Goal: Check status: Check status

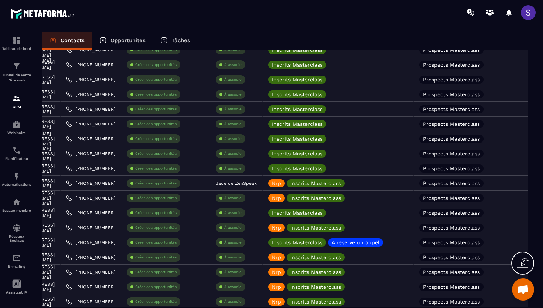
scroll to position [1355, 0]
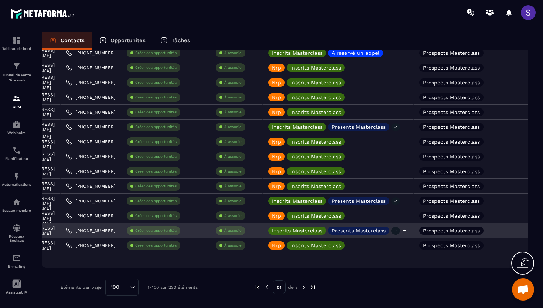
click at [366, 225] on div "Inscrits Masterclass Presents Masterclass +1" at bounding box center [338, 230] width 151 height 15
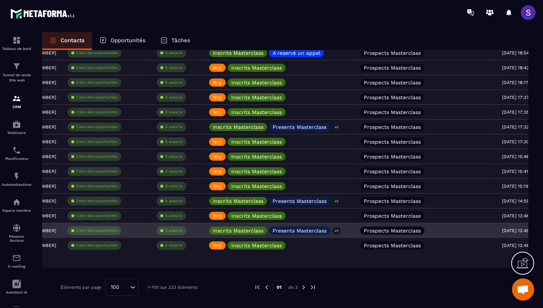
scroll to position [0, 257]
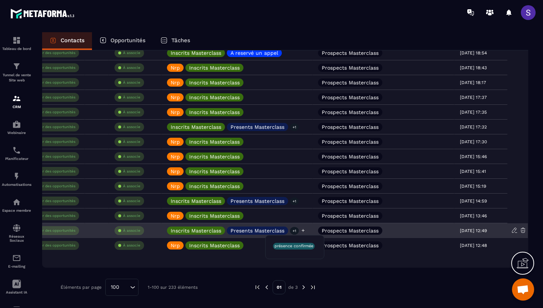
click at [296, 230] on p "+1" at bounding box center [294, 231] width 9 height 8
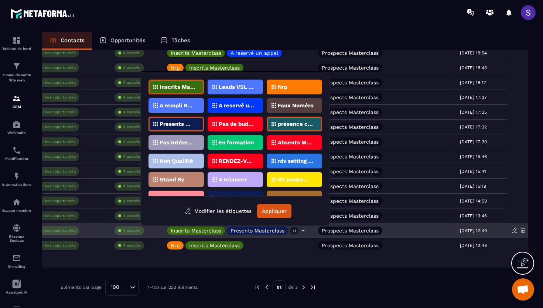
click at [304, 231] on icon at bounding box center [303, 230] width 5 height 5
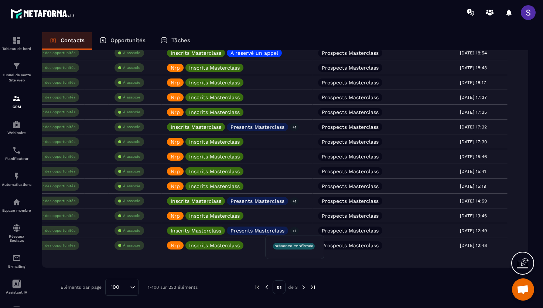
click at [293, 246] on p "présence confirmée" at bounding box center [294, 245] width 39 height 5
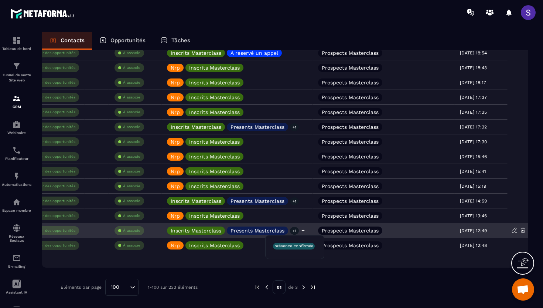
click at [295, 231] on p "+1" at bounding box center [294, 231] width 9 height 8
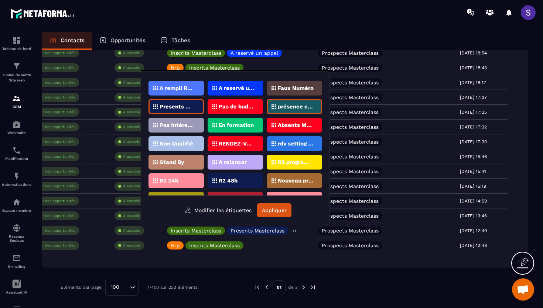
scroll to position [0, 0]
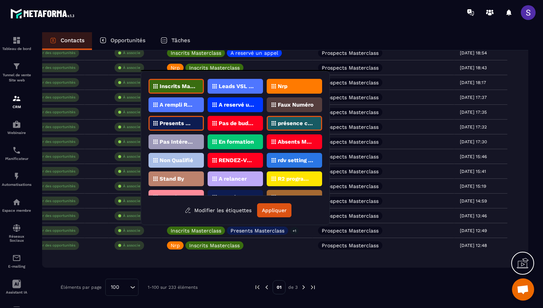
click at [172, 124] on p "Presents Masterclass" at bounding box center [178, 123] width 36 height 5
click at [272, 209] on button "Appliquer" at bounding box center [274, 210] width 34 height 14
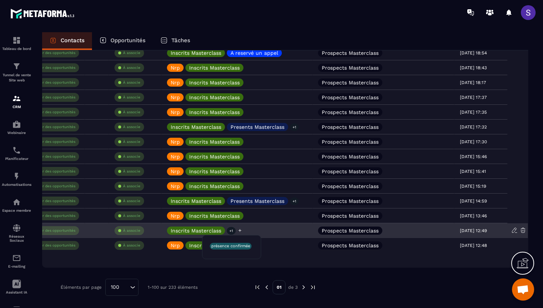
click at [233, 230] on p "+1" at bounding box center [231, 231] width 9 height 8
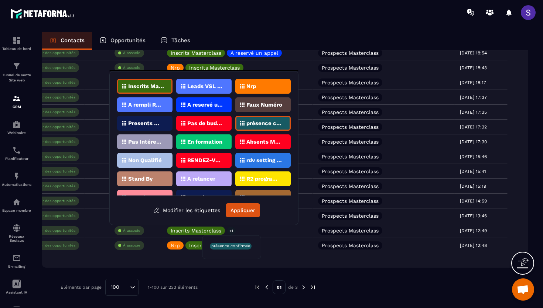
click at [237, 247] on p "présence confirmée" at bounding box center [230, 245] width 39 height 5
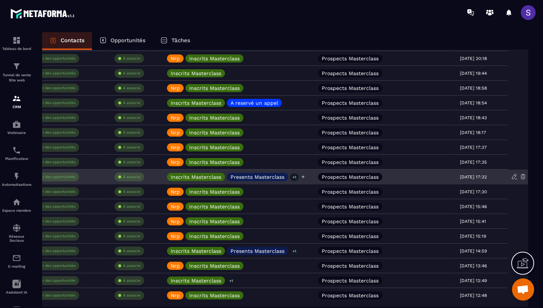
scroll to position [1304, 0]
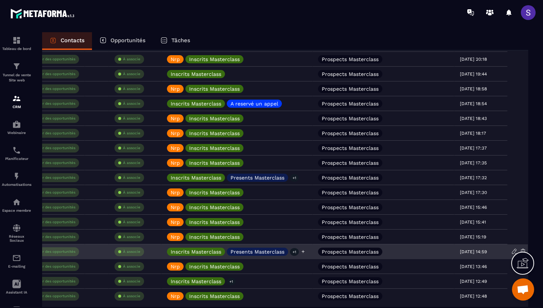
click at [305, 251] on icon at bounding box center [303, 251] width 5 height 5
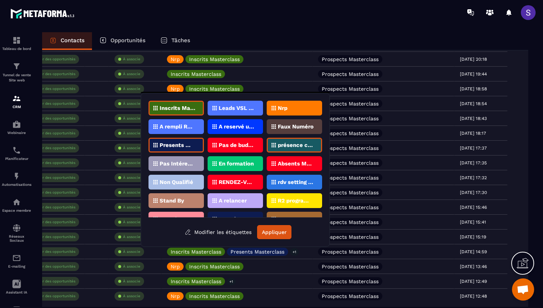
click at [185, 147] on p "Presents Masterclass" at bounding box center [178, 144] width 36 height 5
click at [273, 232] on button "Appliquer" at bounding box center [274, 232] width 34 height 14
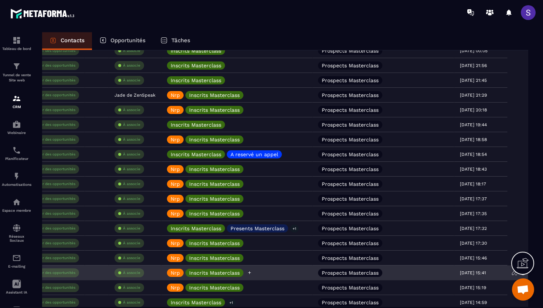
scroll to position [1253, 0]
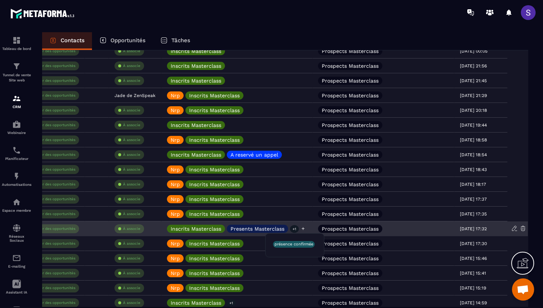
click at [297, 228] on p "+1" at bounding box center [294, 229] width 9 height 8
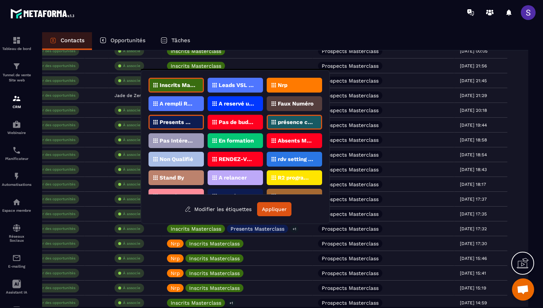
click at [180, 121] on p "Presents Masterclass" at bounding box center [178, 121] width 36 height 5
click at [279, 211] on button "Appliquer" at bounding box center [274, 209] width 34 height 14
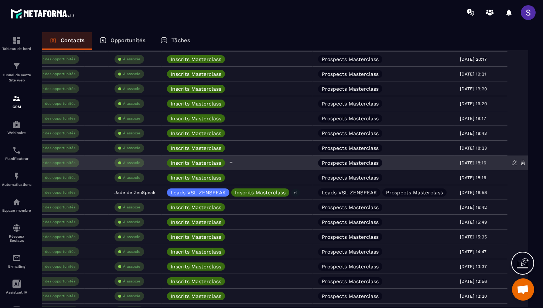
scroll to position [752, 0]
